Goal: Task Accomplishment & Management: Manage account settings

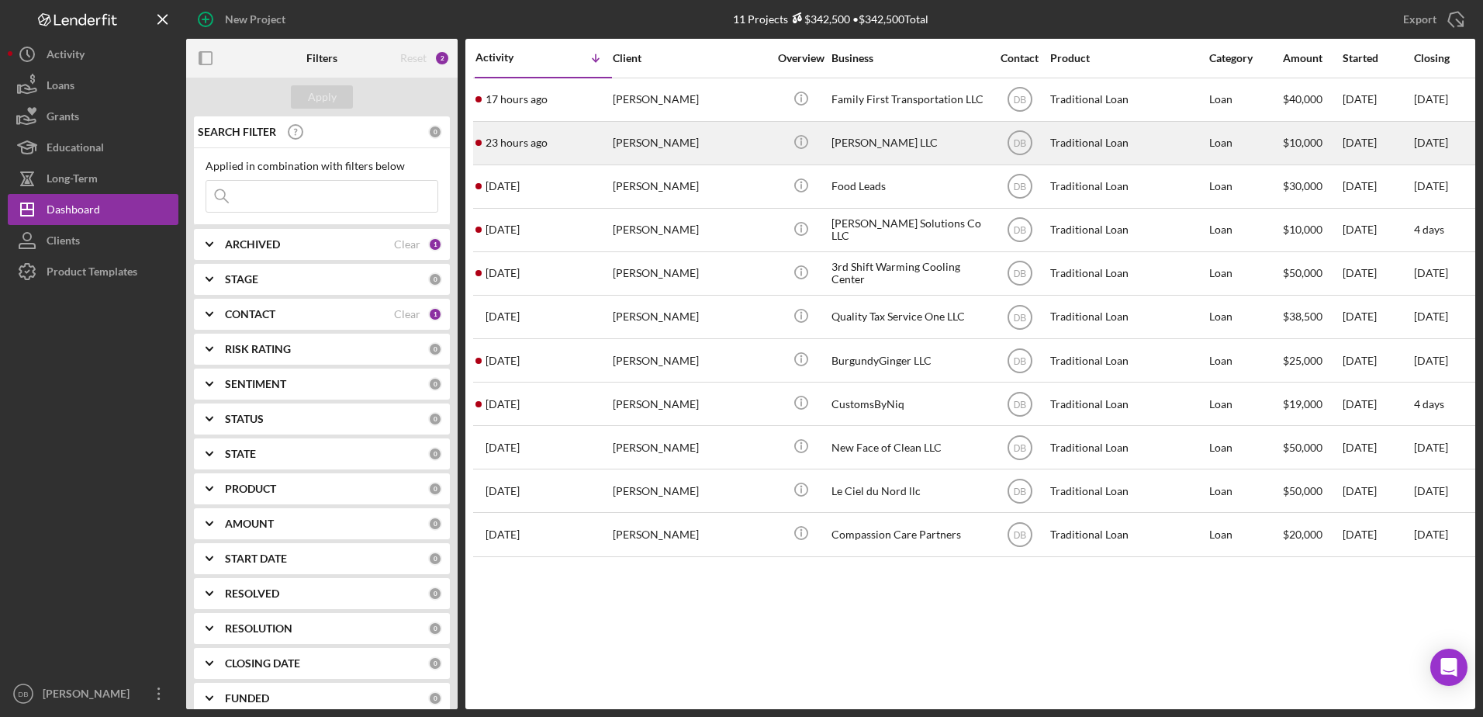
click at [675, 135] on div "[PERSON_NAME]" at bounding box center [690, 143] width 155 height 41
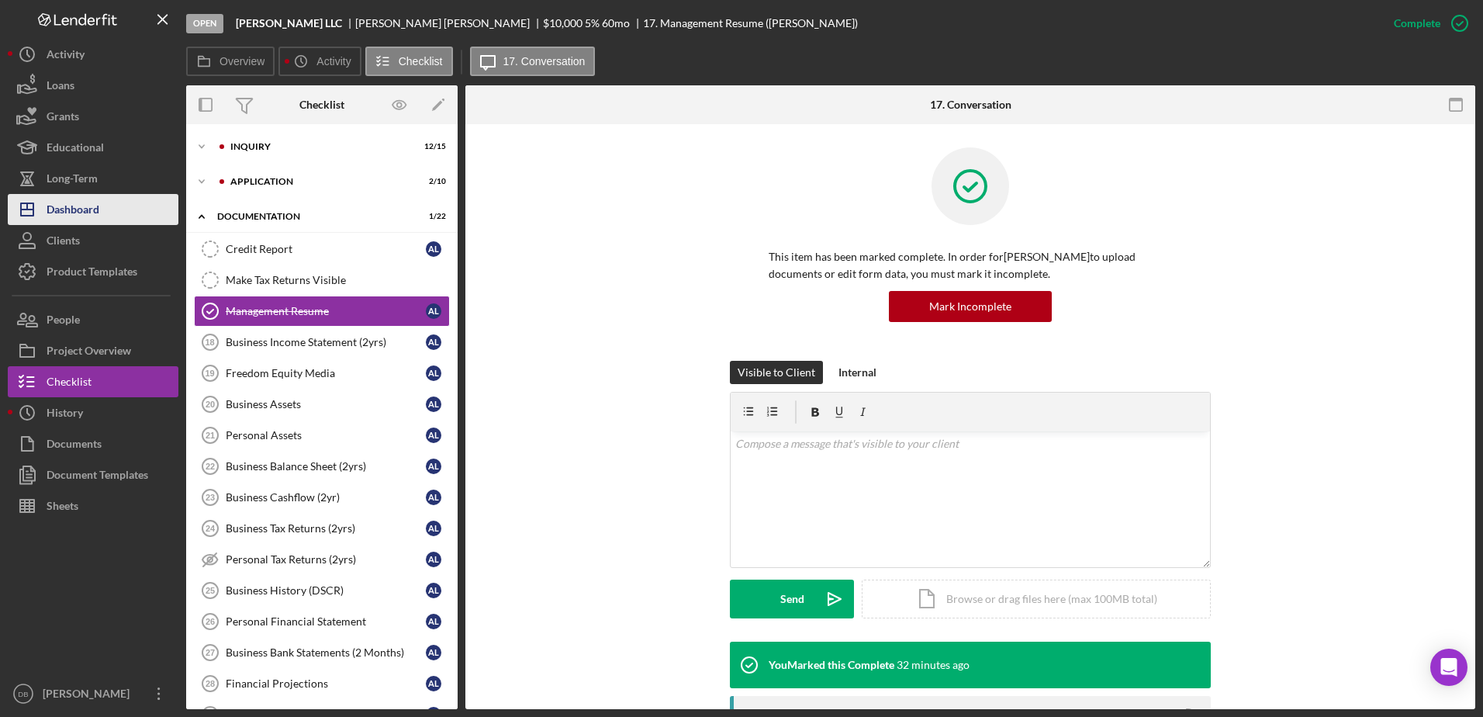
click at [115, 207] on button "Icon/Dashboard Dashboard" at bounding box center [93, 209] width 171 height 31
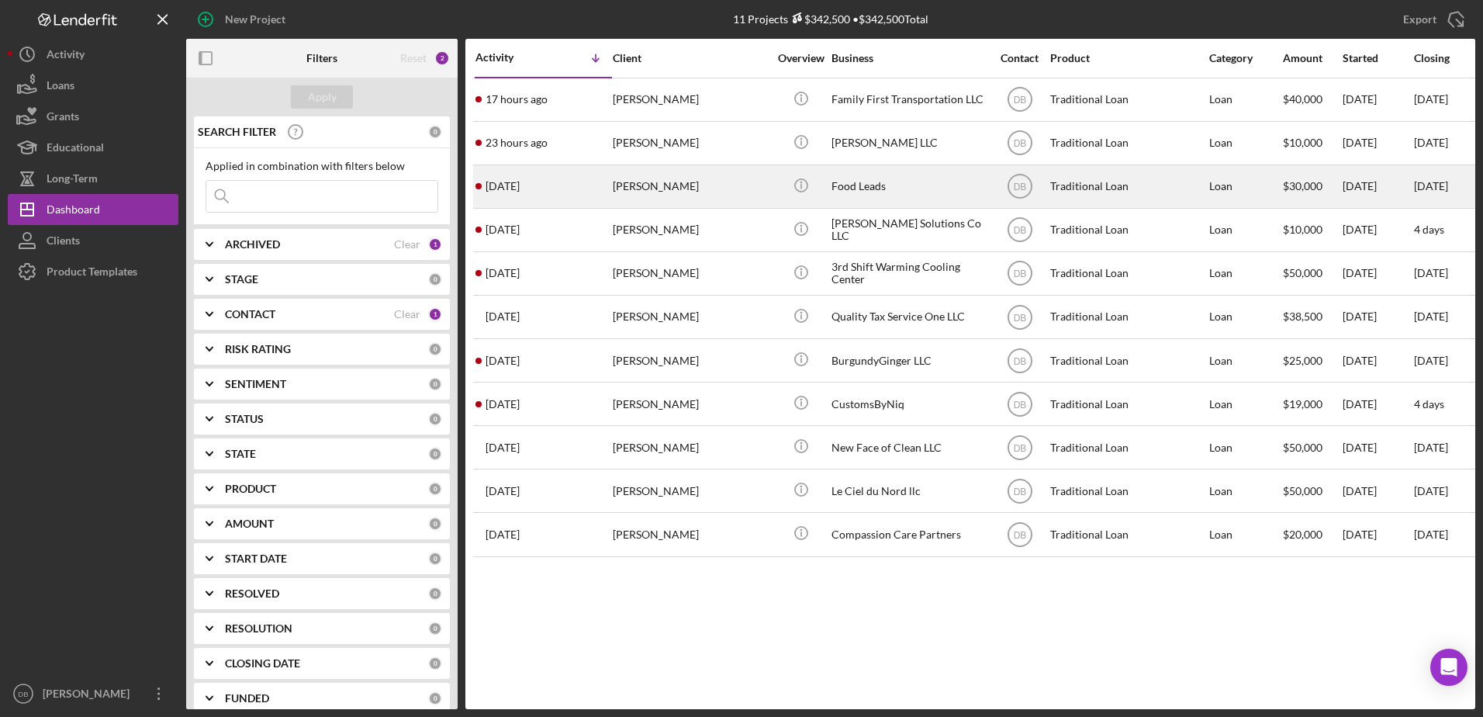
click at [570, 194] on div "[DATE] [PERSON_NAME]" at bounding box center [544, 186] width 136 height 41
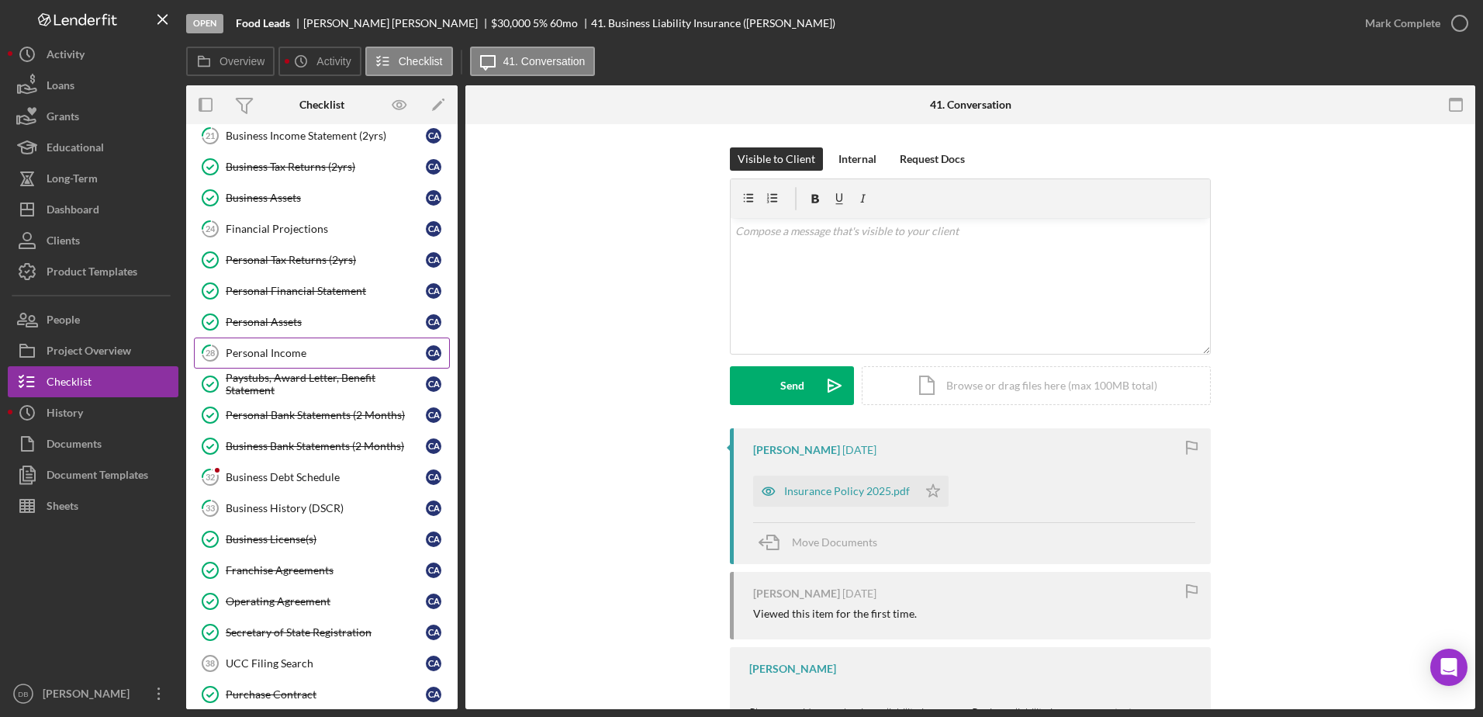
scroll to position [220, 0]
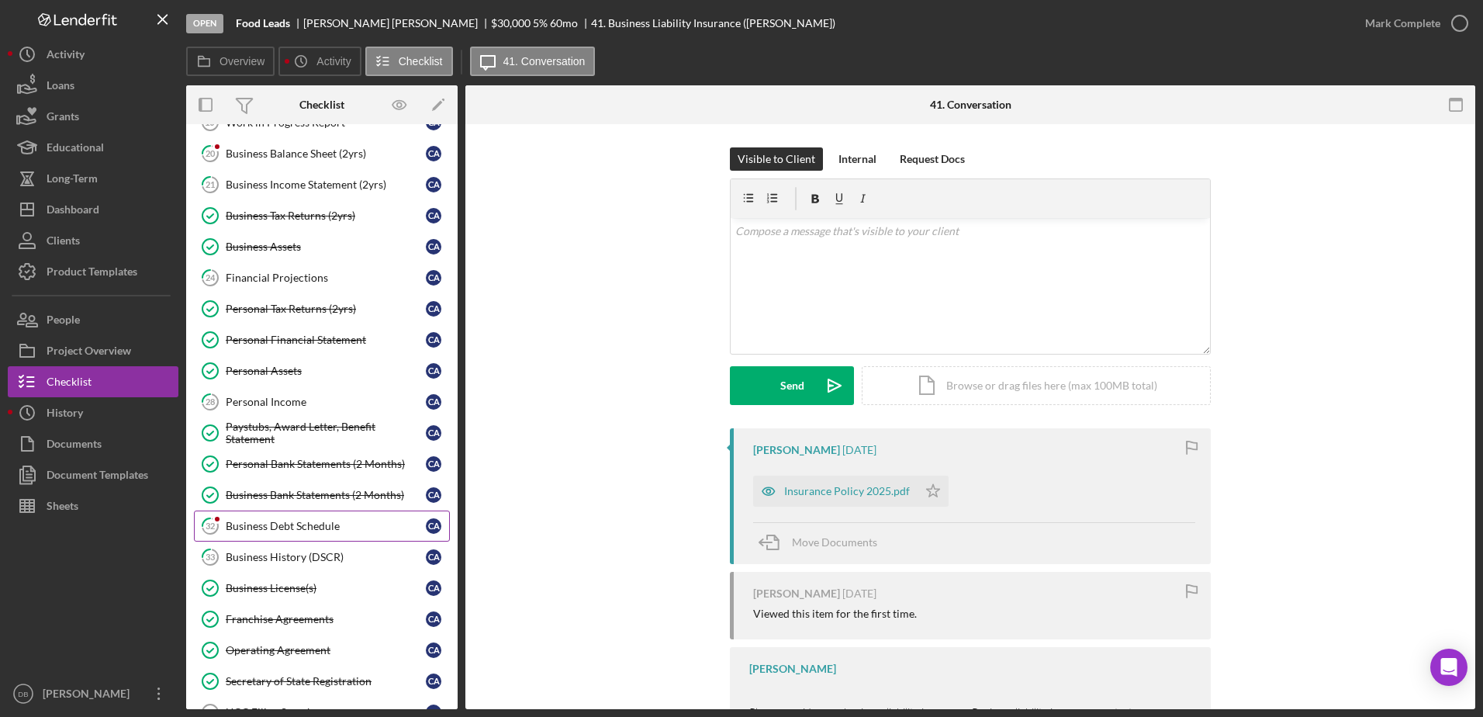
click at [299, 523] on div "Business Debt Schedule" at bounding box center [326, 526] width 200 height 12
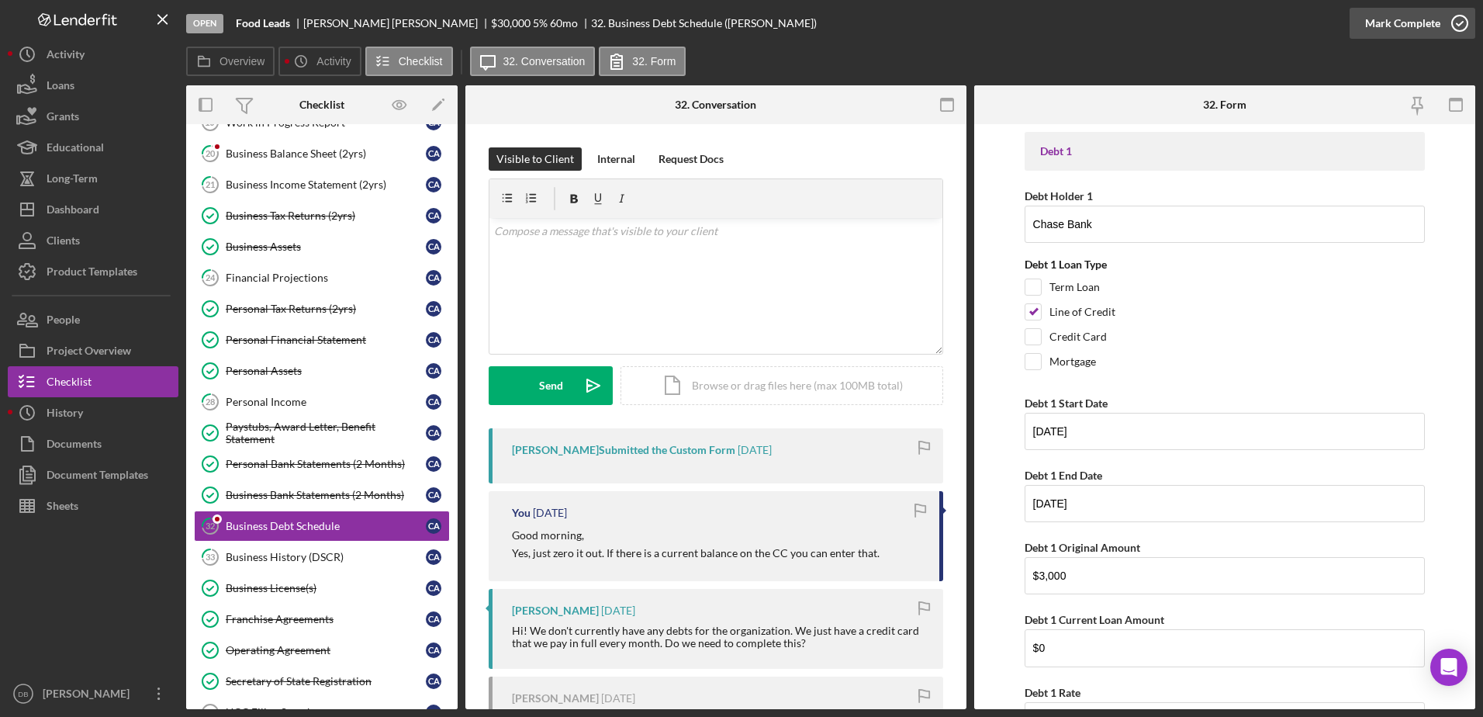
scroll to position [310, 0]
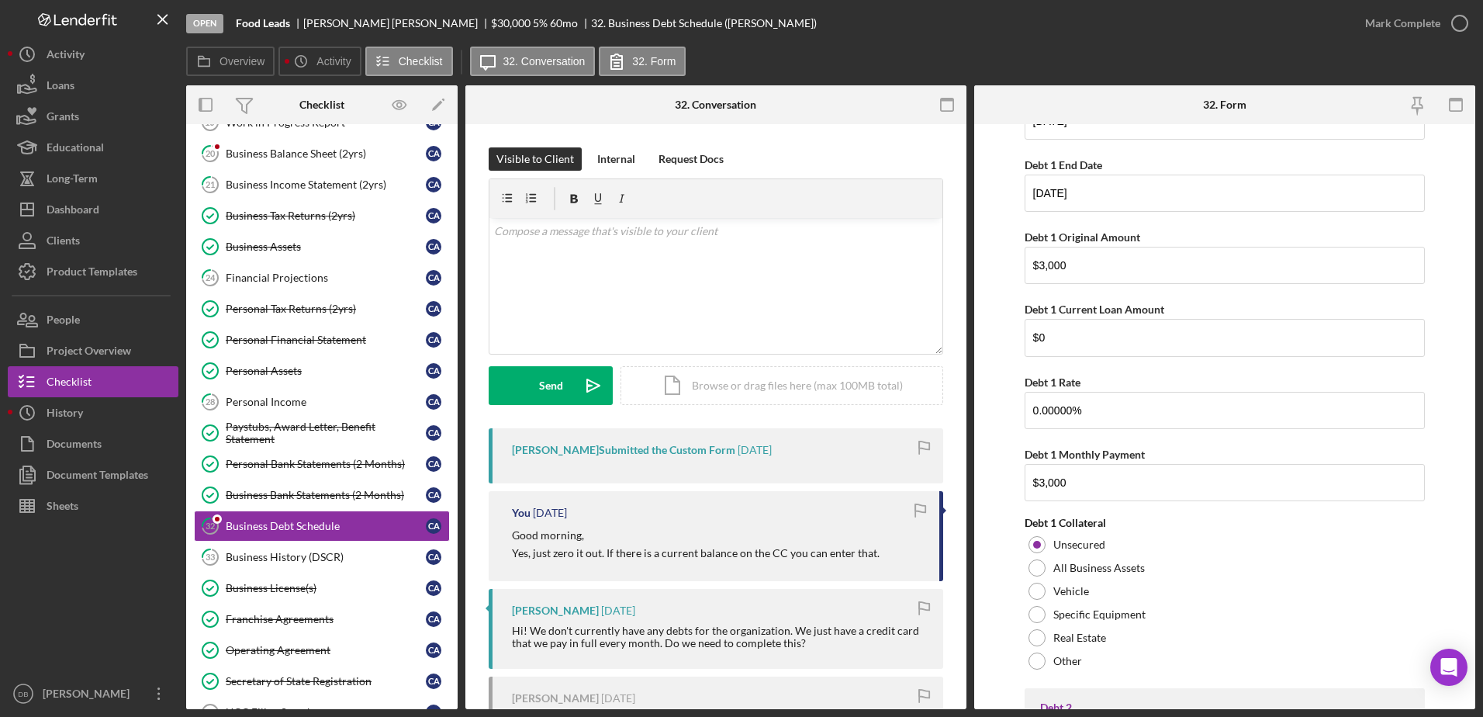
click at [0, 0] on icon "button" at bounding box center [0, 0] width 0 height 0
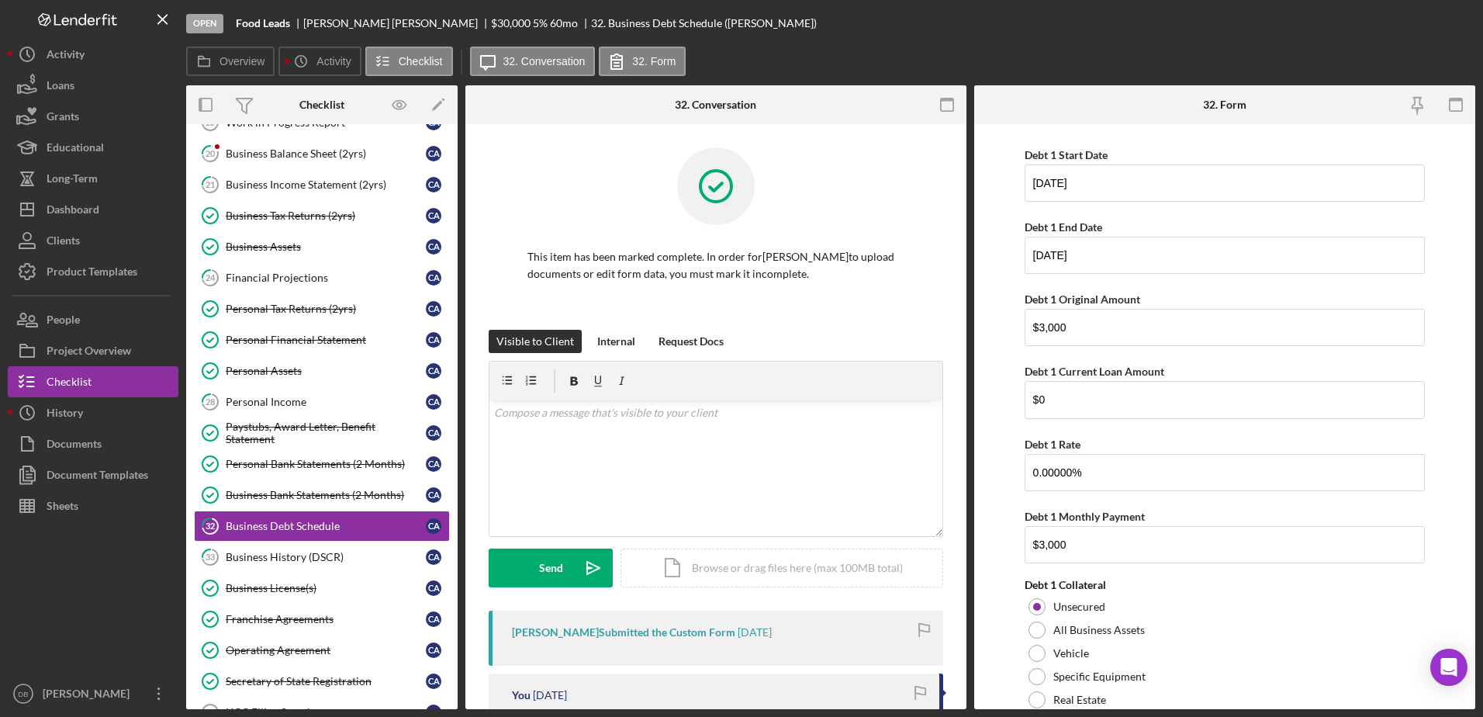
scroll to position [372, 0]
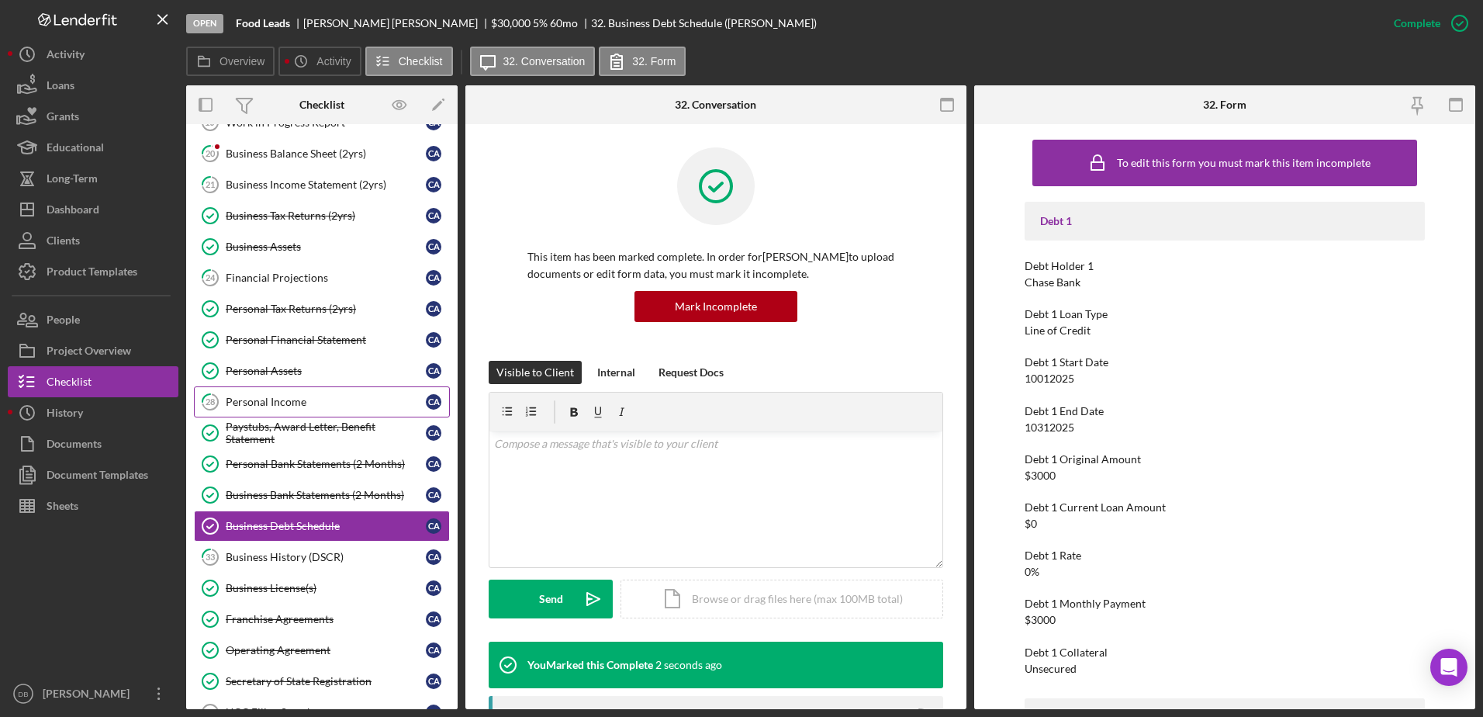
click at [308, 407] on div "Personal Income" at bounding box center [326, 402] width 200 height 12
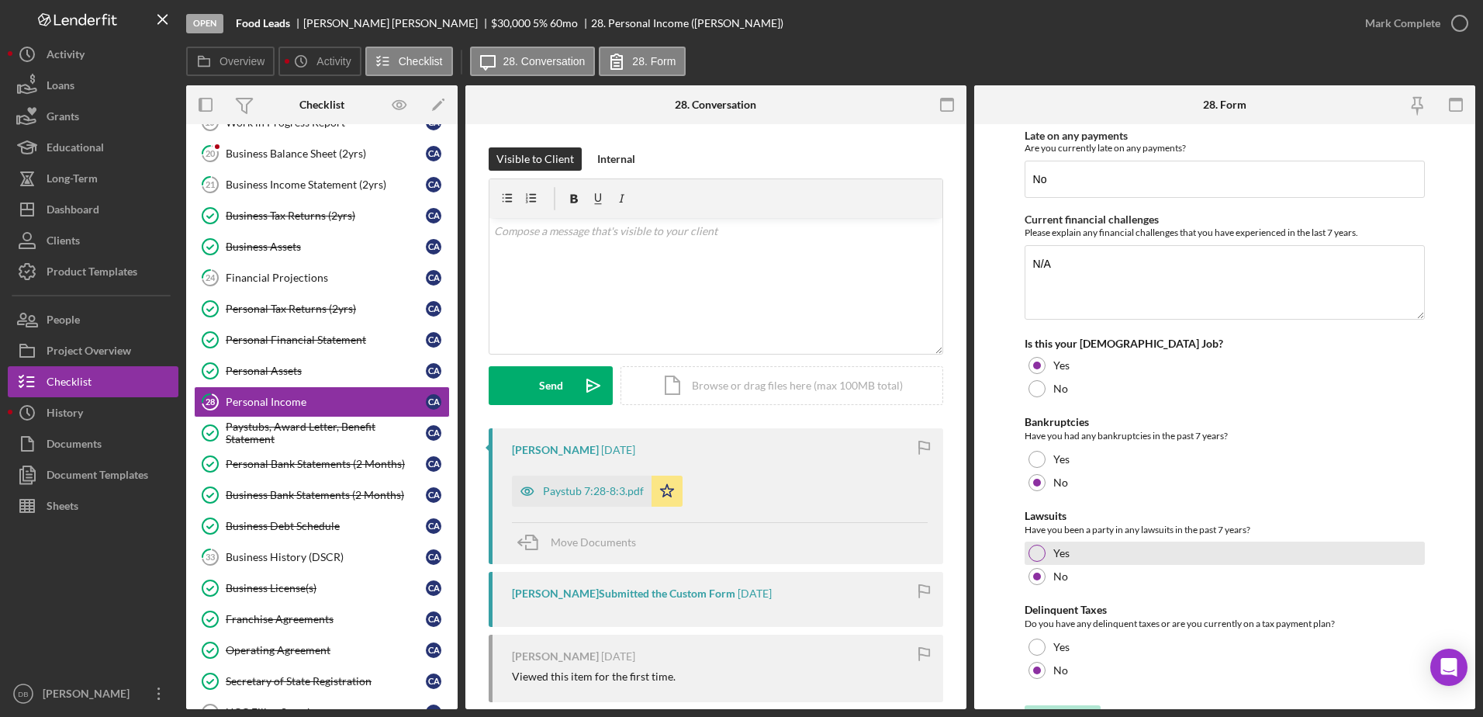
scroll to position [210, 0]
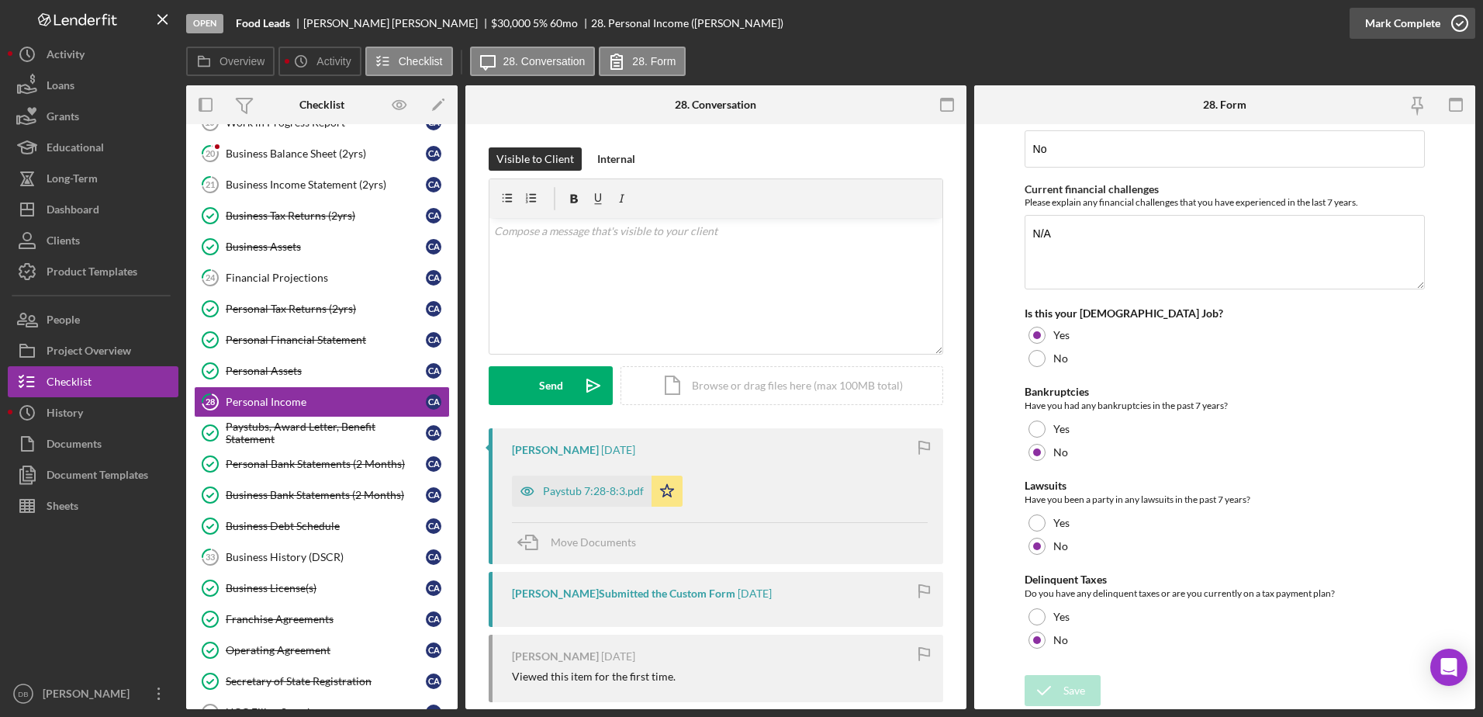
click at [1428, 21] on div "Mark Complete" at bounding box center [1402, 23] width 75 height 31
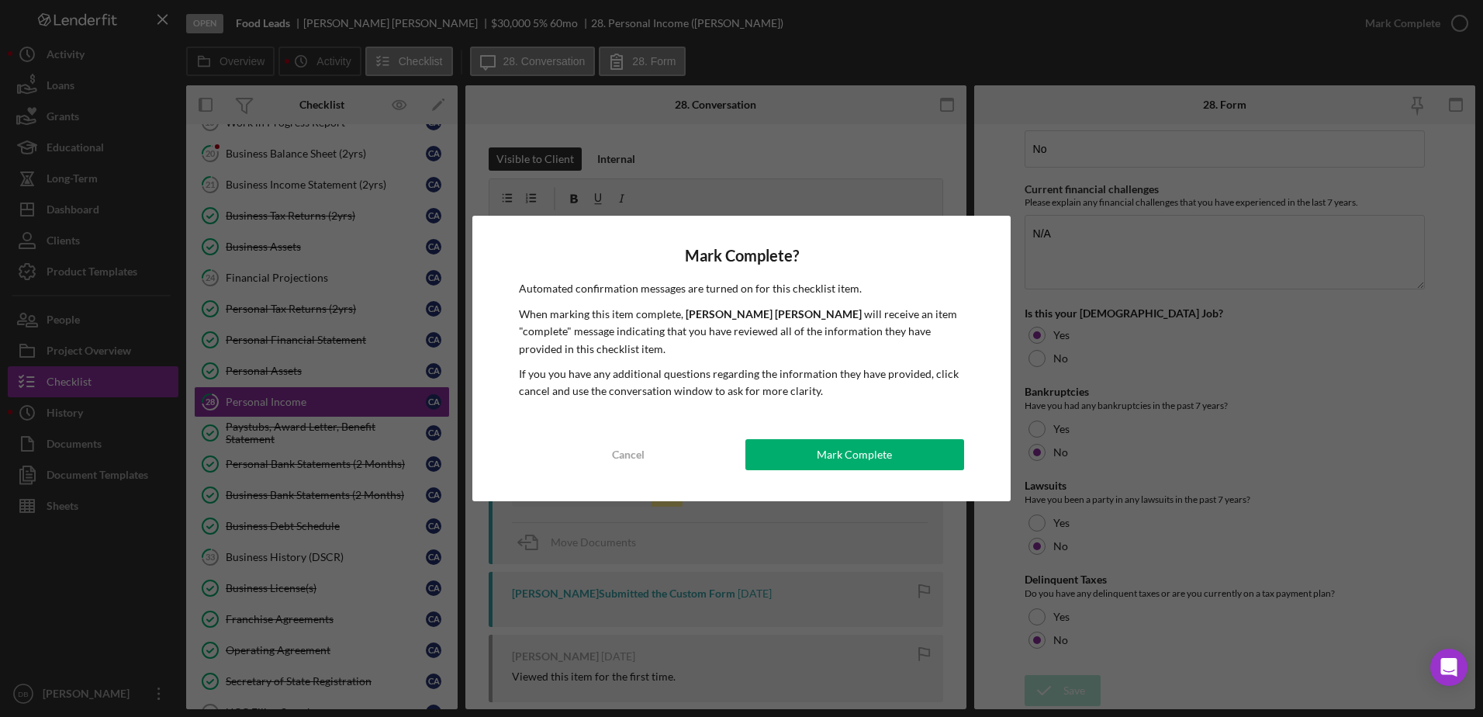
click at [855, 475] on div "Mark Complete? Automated confirmation messages are turned on for this checklist…" at bounding box center [741, 358] width 538 height 285
click at [858, 458] on div "Mark Complete" at bounding box center [854, 454] width 75 height 31
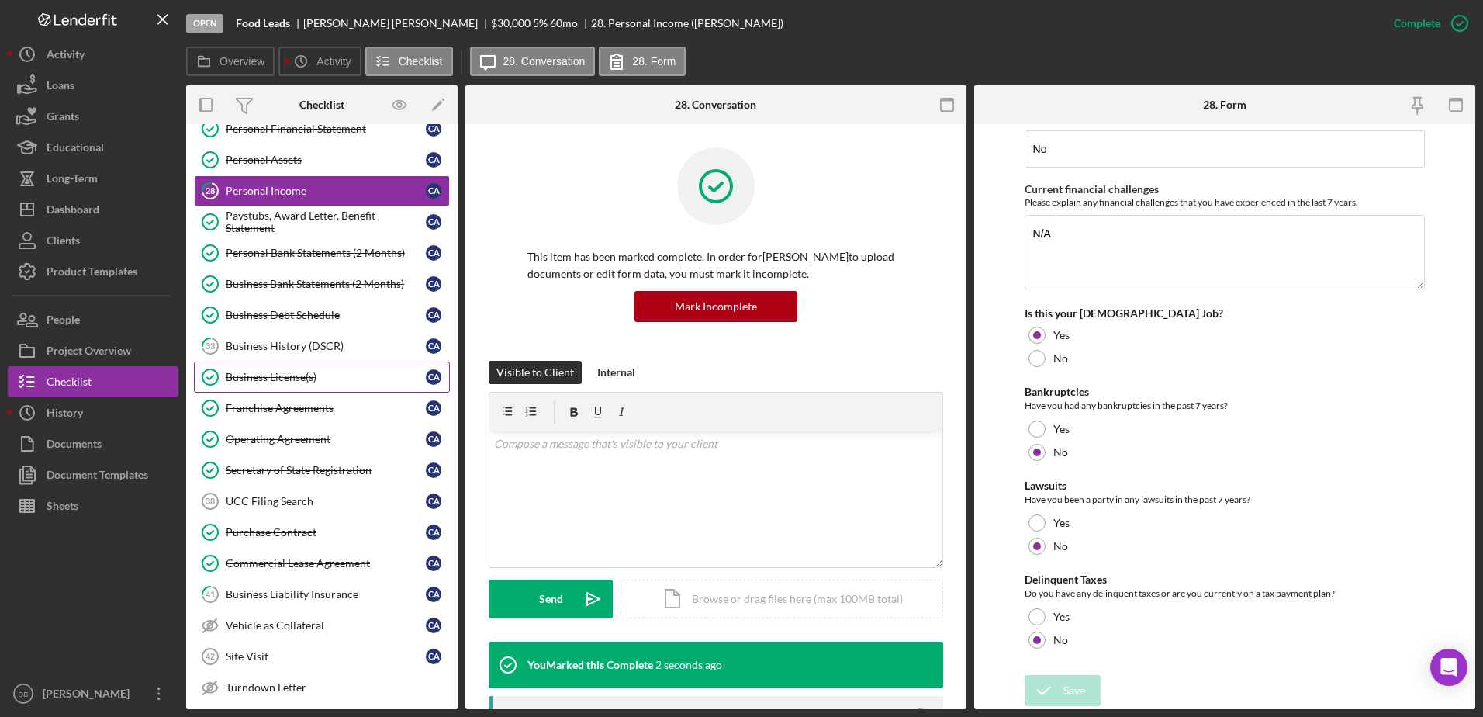
scroll to position [297, 0]
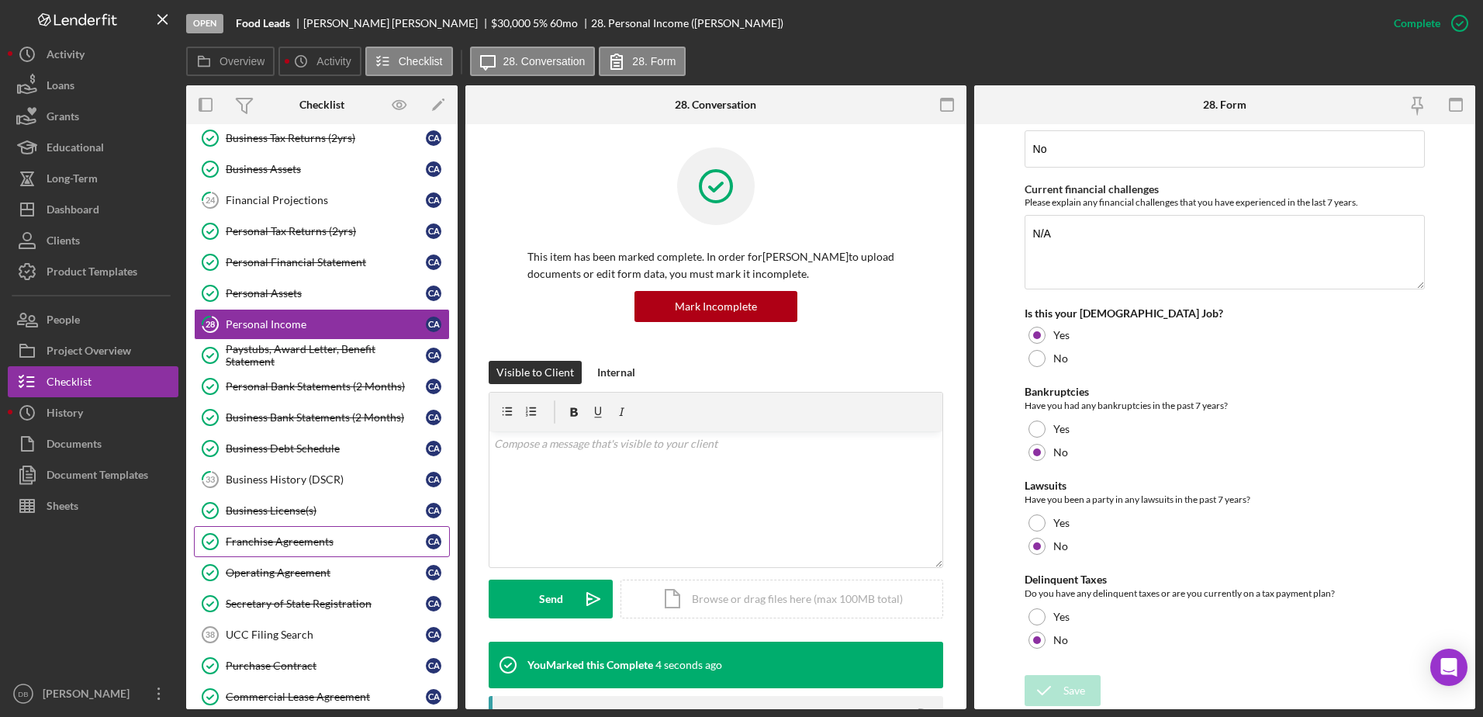
drag, startPoint x: 287, startPoint y: 625, endPoint x: 396, endPoint y: 542, distance: 137.3
click at [287, 626] on link "UCC Filing Search 38 UCC Filing Search C A" at bounding box center [322, 634] width 256 height 31
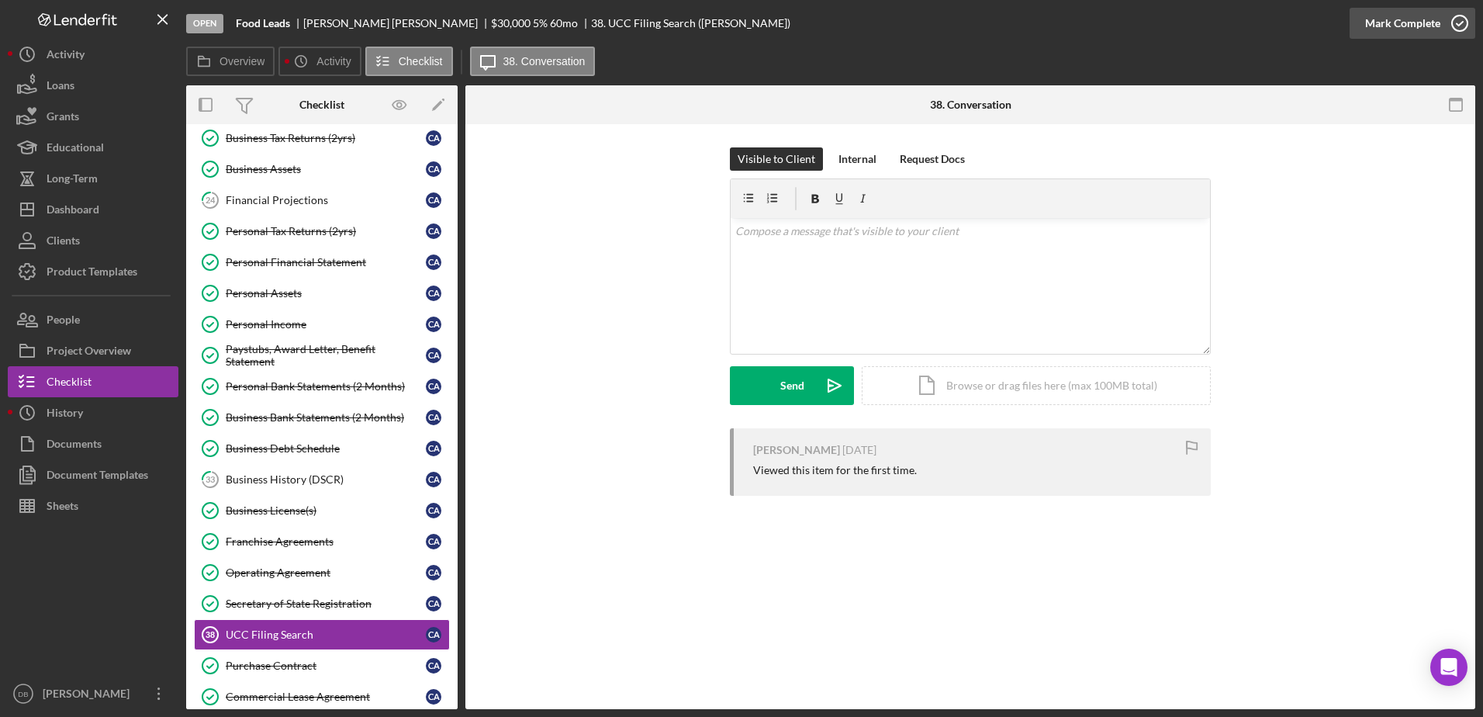
click at [1452, 22] on circle "button" at bounding box center [1460, 24] width 16 height 16
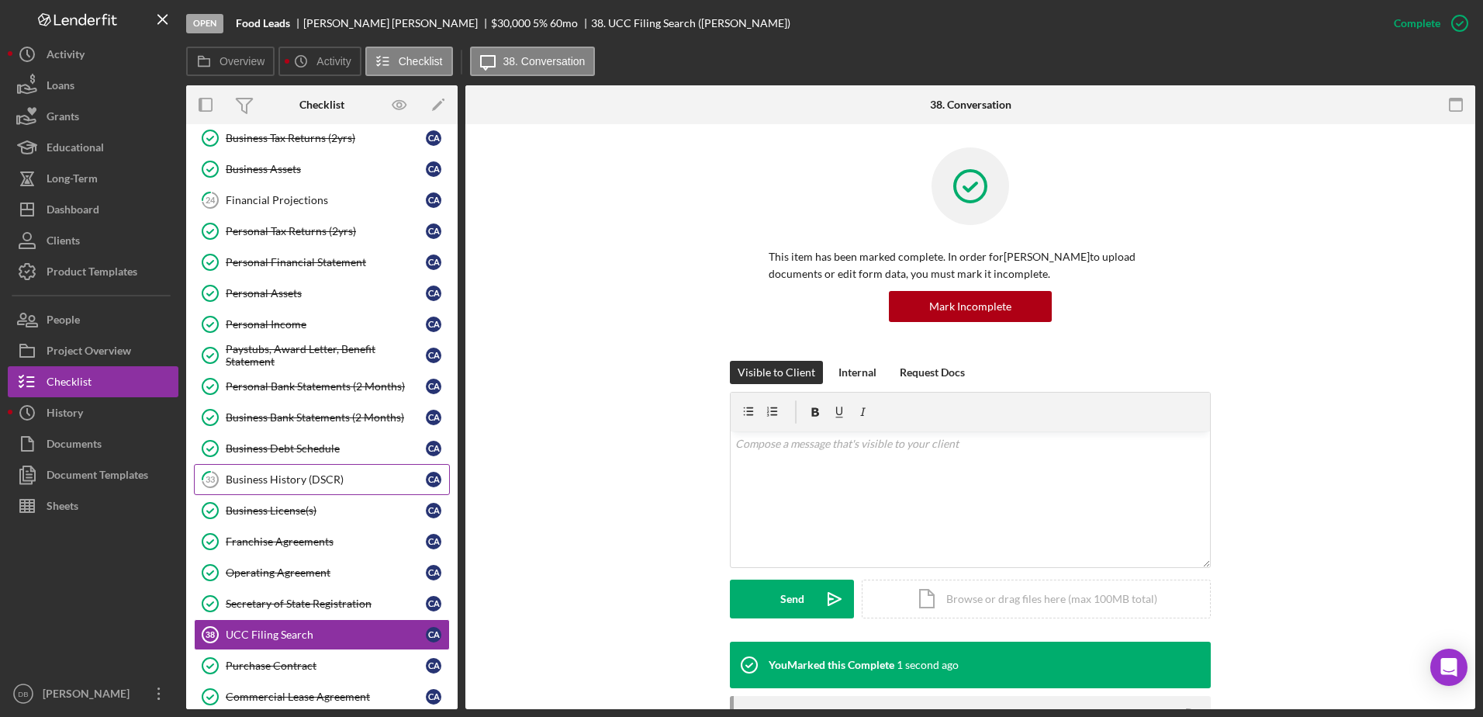
click at [358, 472] on link "33 Business History (DSCR) C A" at bounding box center [322, 479] width 256 height 31
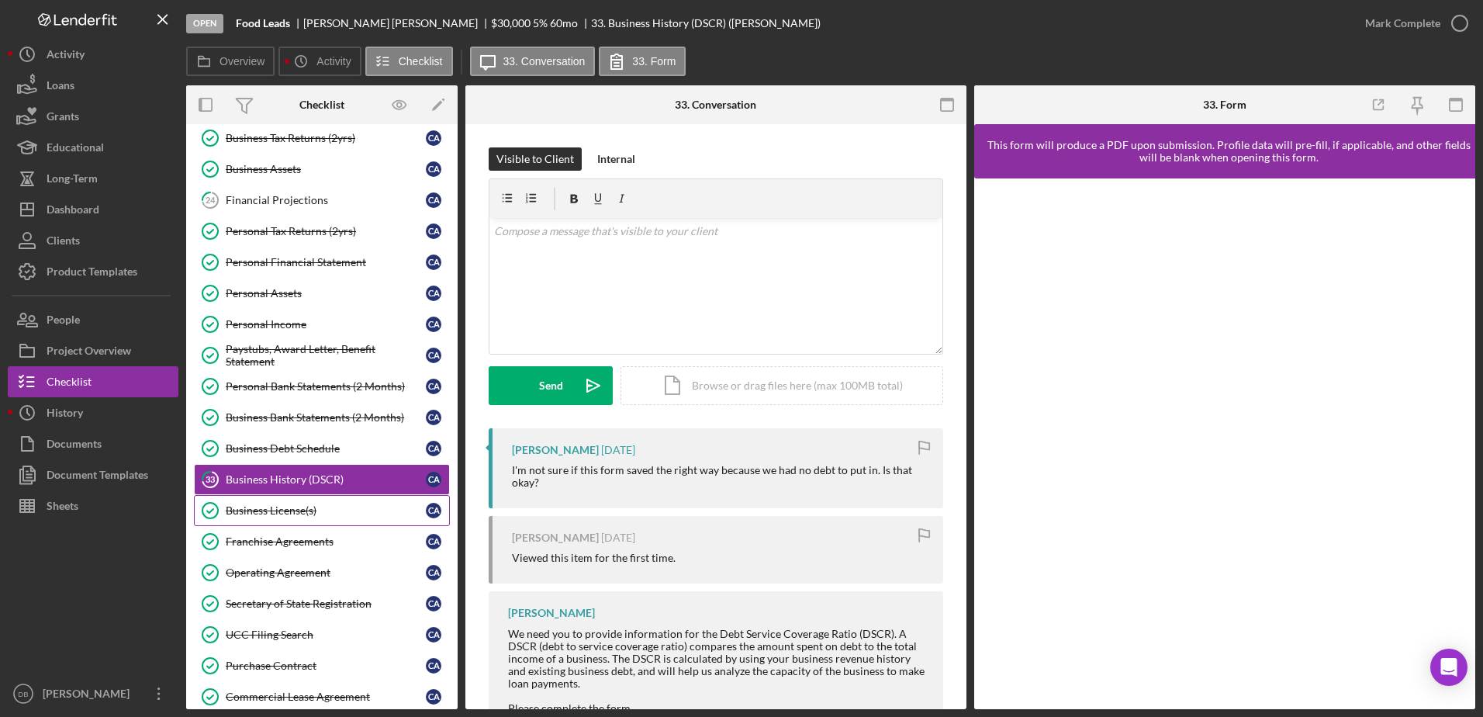
scroll to position [607, 0]
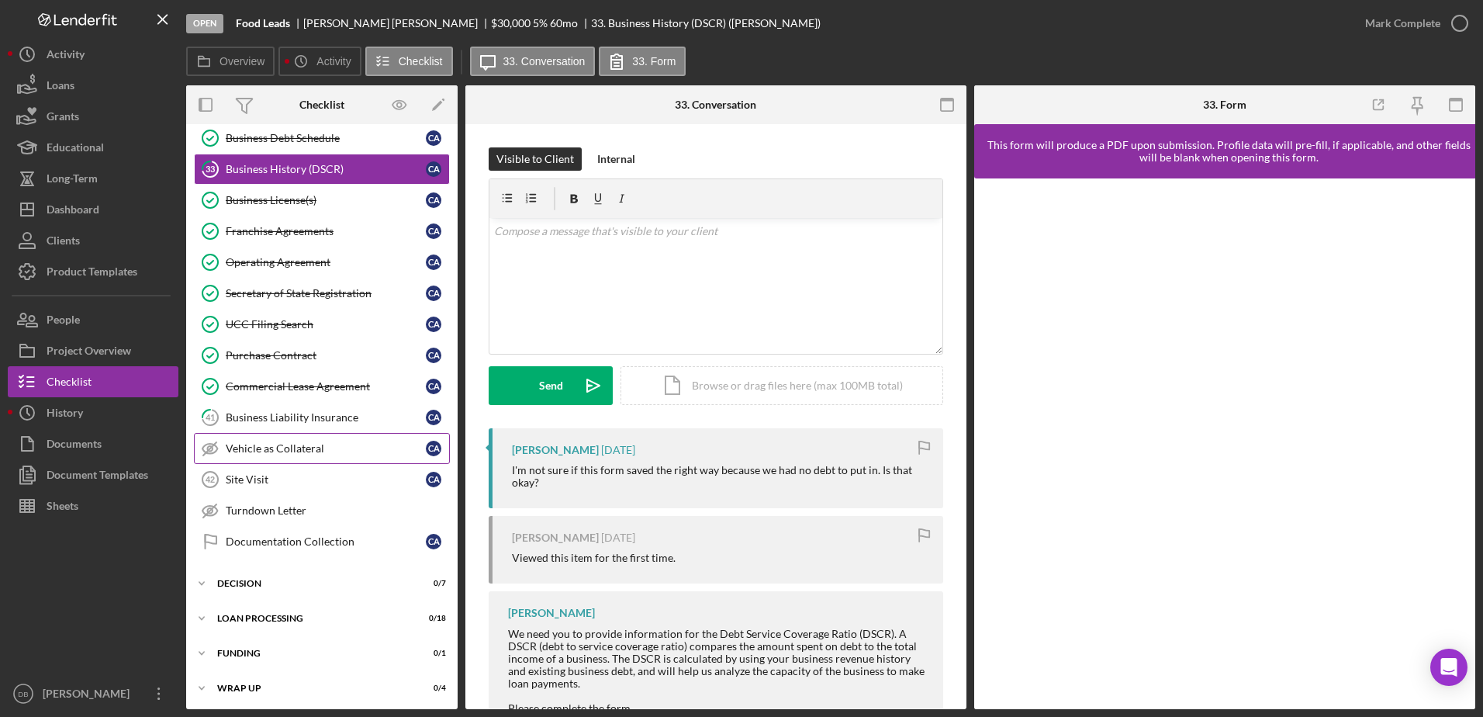
click at [248, 435] on link "Vehicle as Collateral Vehicle as Collateral C A" at bounding box center [322, 448] width 256 height 31
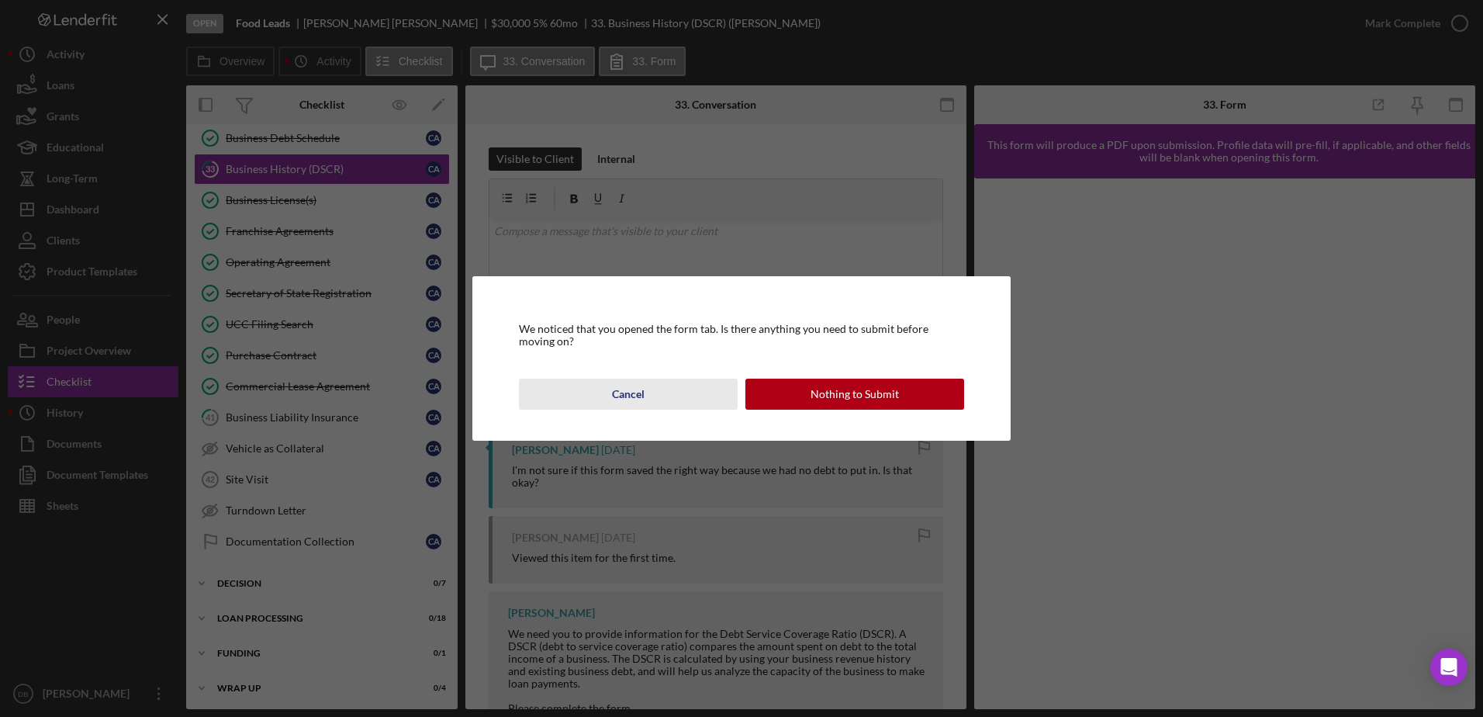
click at [678, 389] on button "Cancel" at bounding box center [628, 394] width 219 height 31
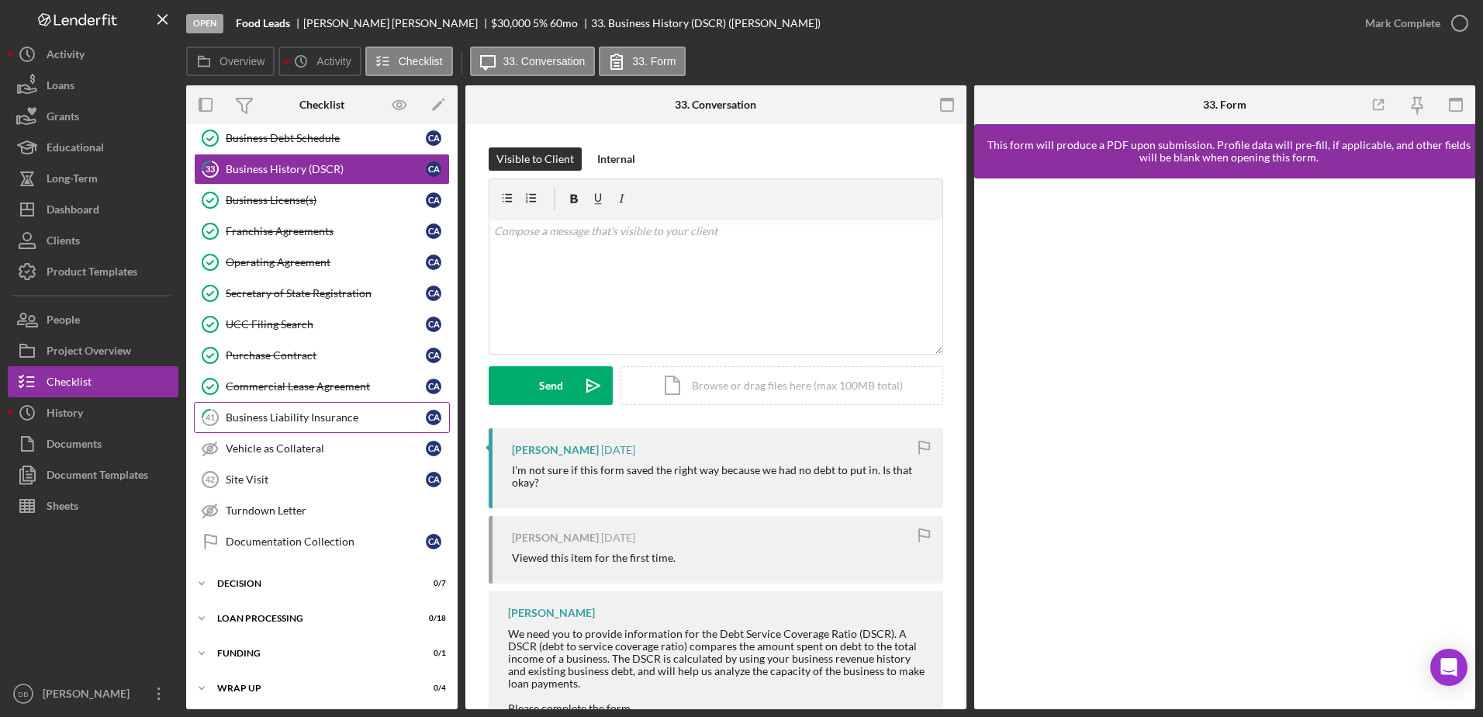
click at [356, 417] on div "Business Liability Insurance" at bounding box center [326, 417] width 200 height 12
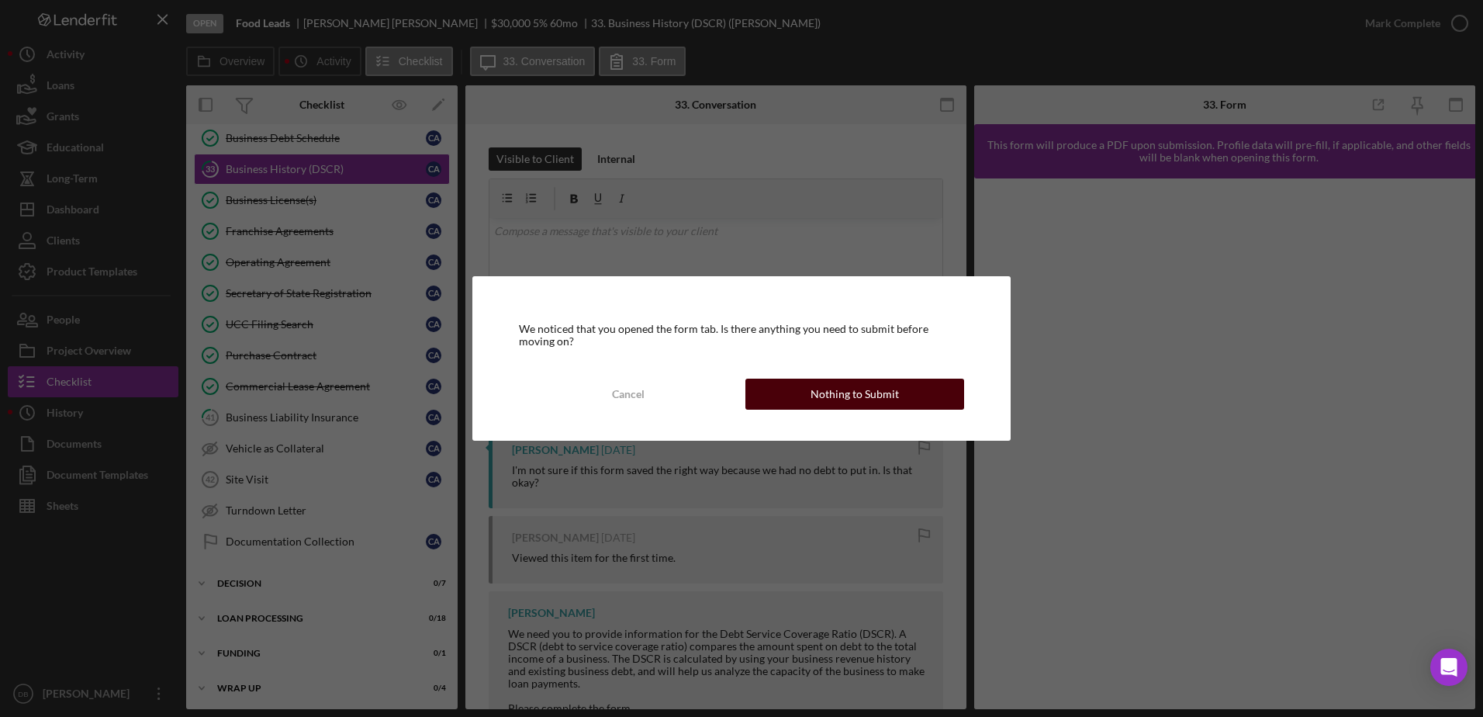
click at [913, 386] on button "Nothing to Submit" at bounding box center [855, 394] width 219 height 31
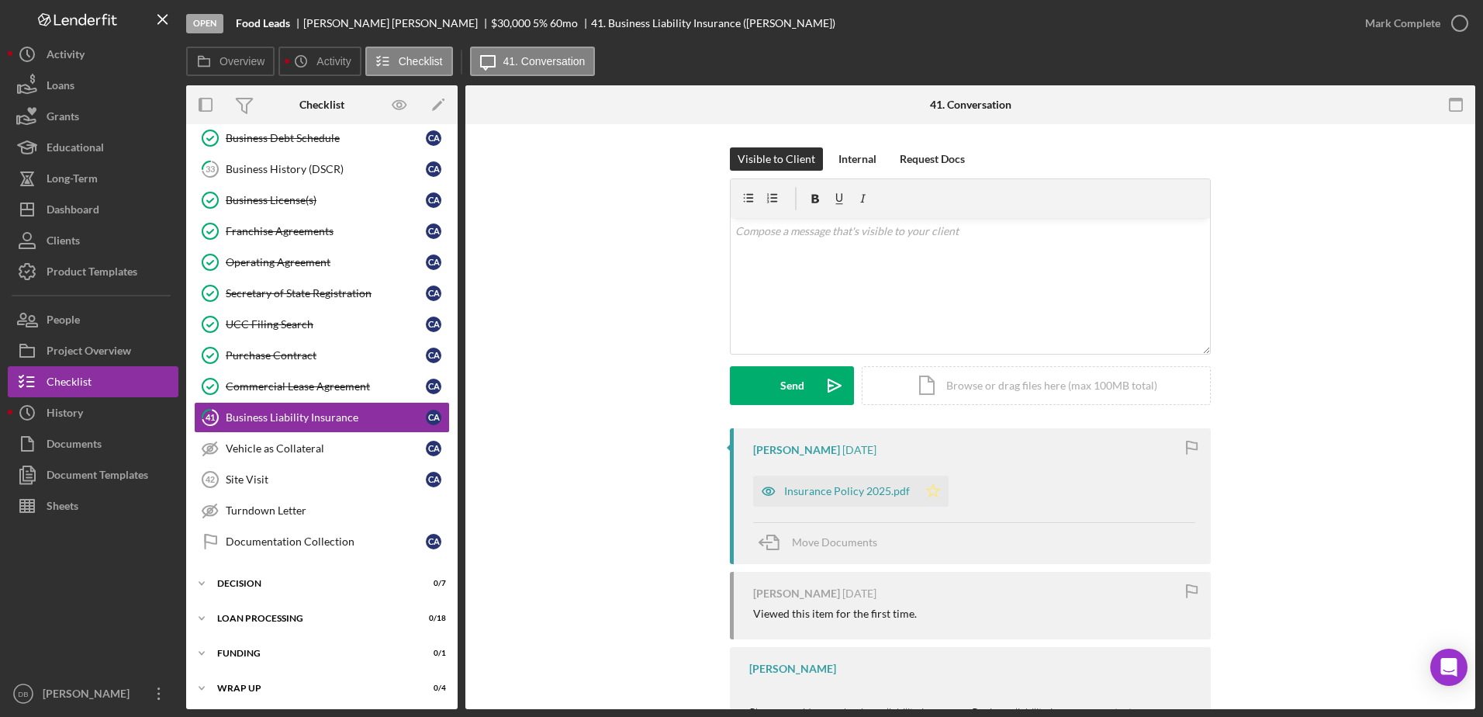
click at [927, 497] on polygon "button" at bounding box center [933, 490] width 13 height 12
click at [1440, 31] on button "Mark Complete" at bounding box center [1413, 23] width 126 height 31
